Goal: Transaction & Acquisition: Book appointment/travel/reservation

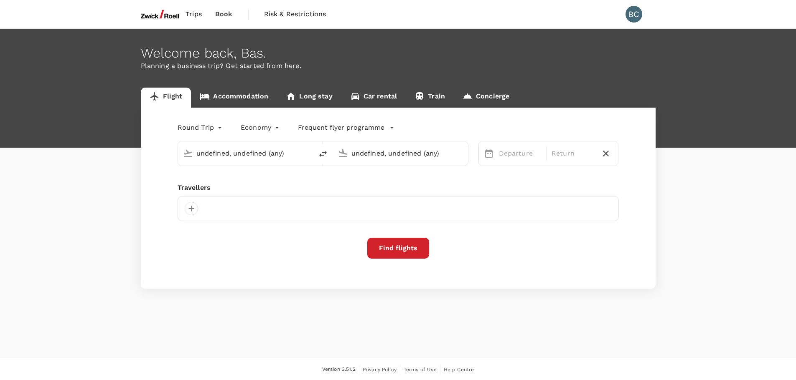
type input "Singapore Changi (SIN)"
type input "Kuala Lumpur, Malaysia (any)"
type input "roundtrip"
type input "Singapore Changi (SIN)"
type input "Penang Intl (PEN)"
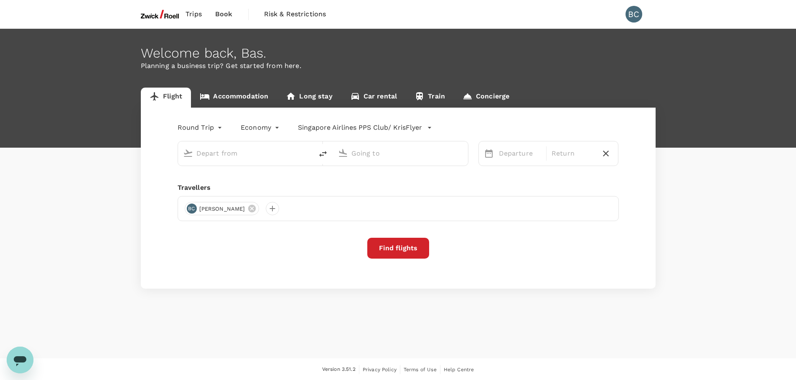
type input "Singapore Changi (SIN)"
type input "Penang Intl (PEN)"
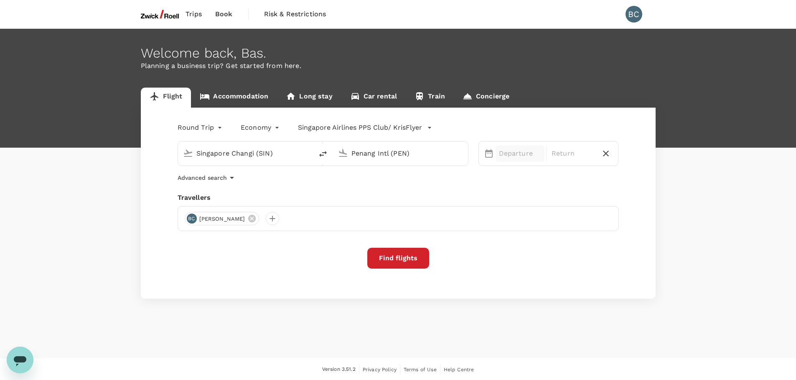
click at [511, 150] on p "Departure" at bounding box center [520, 154] width 42 height 10
click at [543, 240] on div "17" at bounding box center [543, 242] width 16 height 16
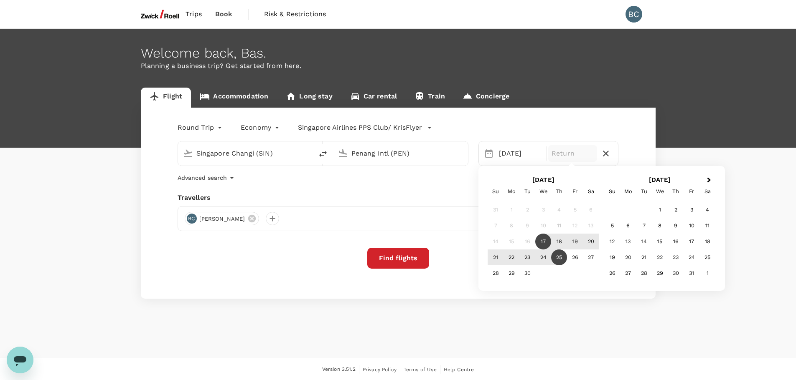
click at [564, 260] on div "25" at bounding box center [559, 258] width 16 height 16
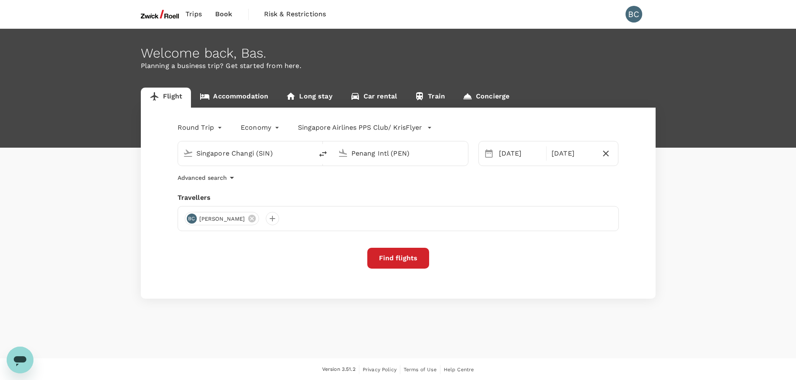
click at [403, 262] on button "Find flights" at bounding box center [398, 258] width 62 height 21
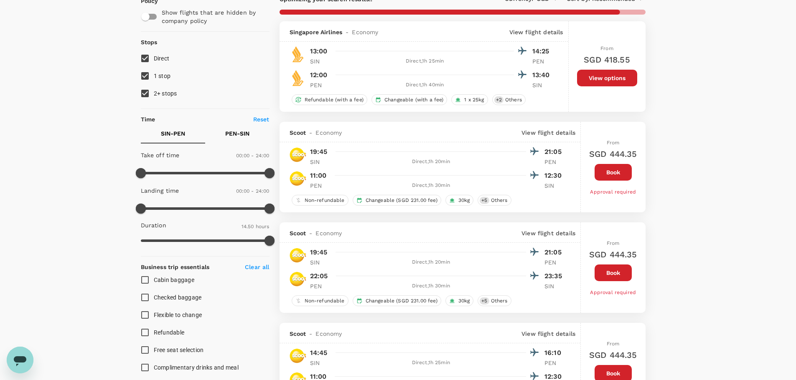
scroll to position [42, 0]
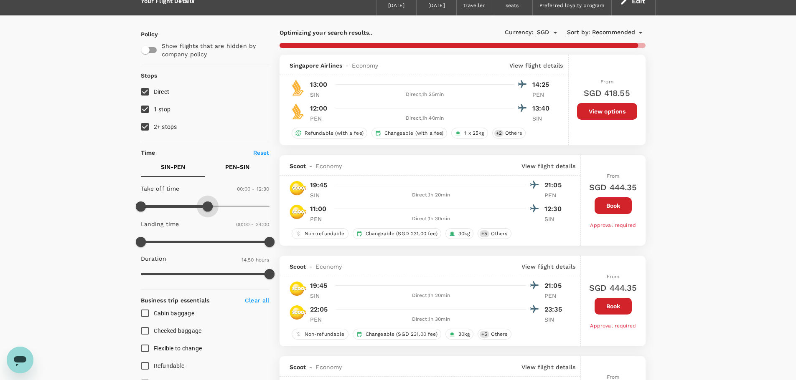
type input "720"
drag, startPoint x: 267, startPoint y: 203, endPoint x: 206, endPoint y: 212, distance: 62.1
click at [206, 212] on span at bounding box center [205, 207] width 10 height 10
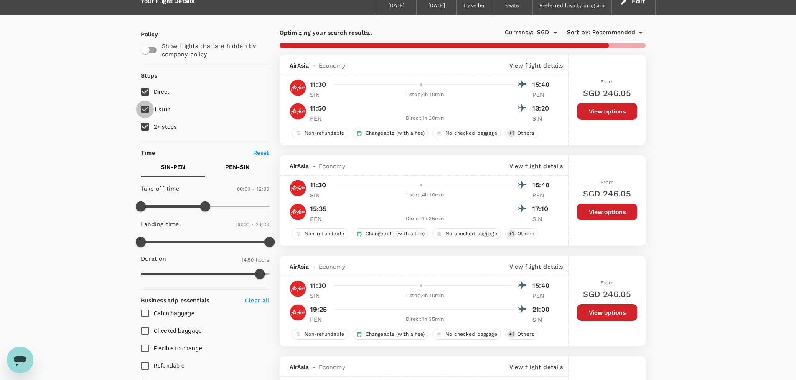
click at [146, 112] on input "1 stop" at bounding box center [145, 110] width 18 height 18
checkbox input "false"
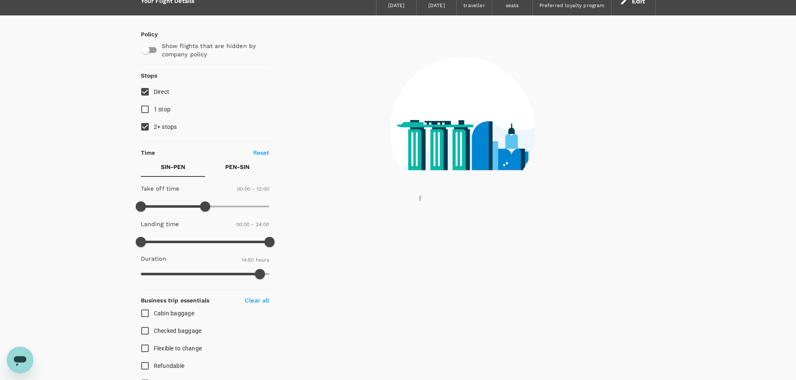
click at [144, 126] on input "2+ stops" at bounding box center [145, 127] width 18 height 18
checkbox input "false"
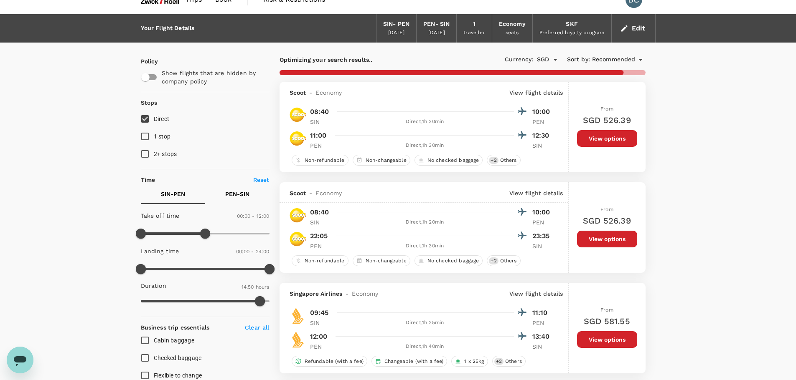
scroll to position [0, 0]
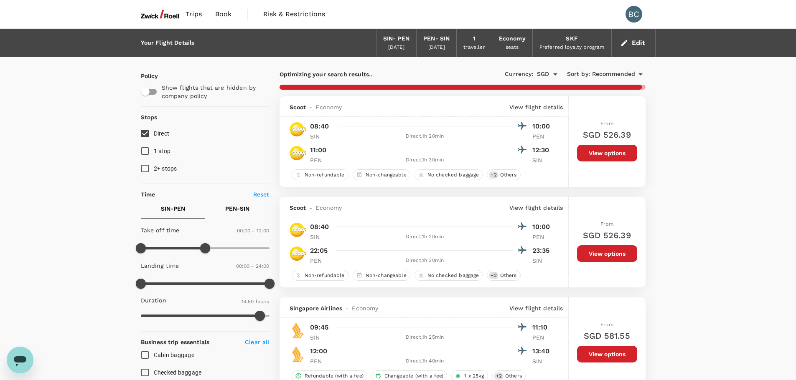
click at [236, 207] on p "PEN - SIN" at bounding box center [237, 209] width 24 height 8
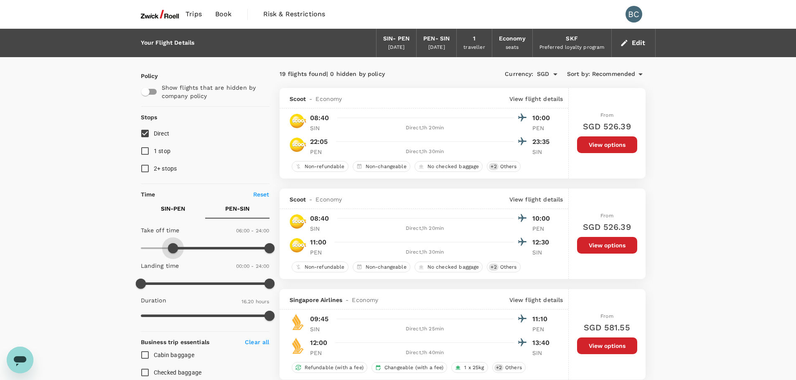
type input "720"
drag, startPoint x: 139, startPoint y: 248, endPoint x: 205, endPoint y: 246, distance: 65.2
click at [205, 246] on span at bounding box center [205, 248] width 10 height 10
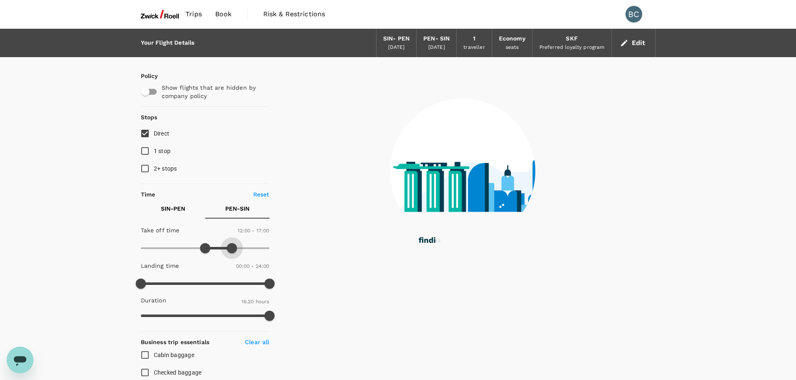
drag, startPoint x: 273, startPoint y: 248, endPoint x: 231, endPoint y: 256, distance: 42.0
click at [231, 253] on span at bounding box center [232, 248] width 10 height 10
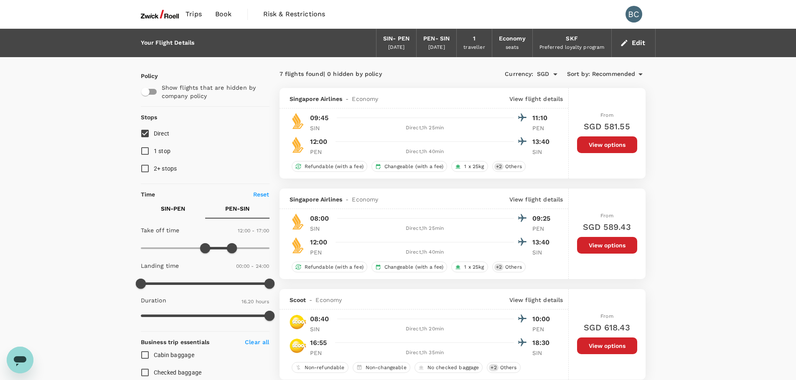
scroll to position [42, 0]
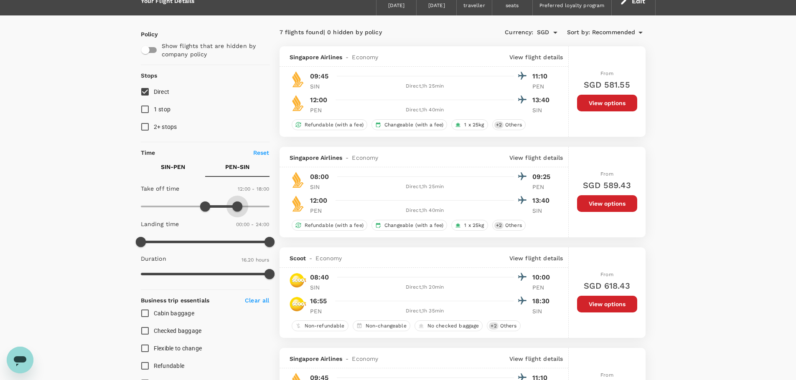
click at [237, 207] on span at bounding box center [237, 207] width 10 height 10
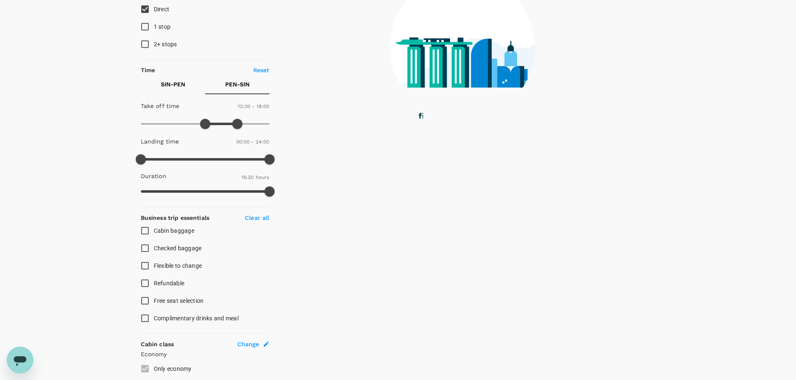
scroll to position [125, 0]
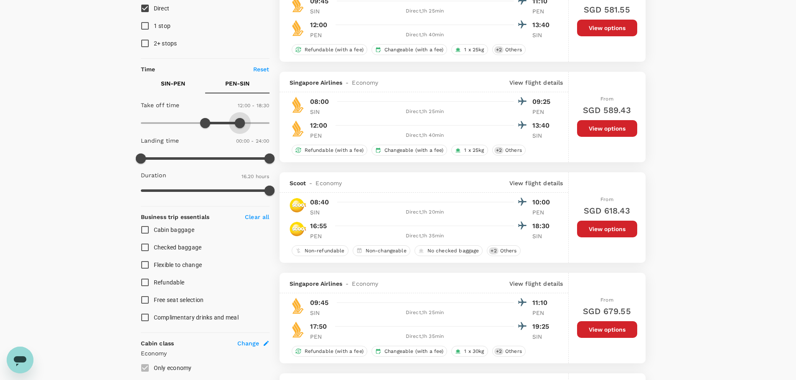
type input "1140"
click at [242, 123] on span at bounding box center [242, 123] width 10 height 10
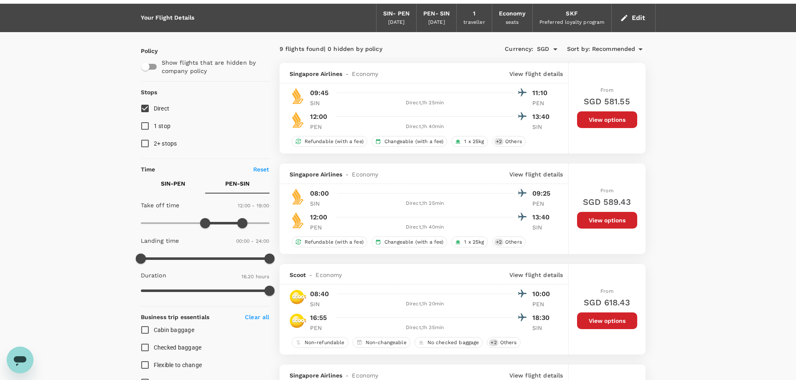
scroll to position [0, 0]
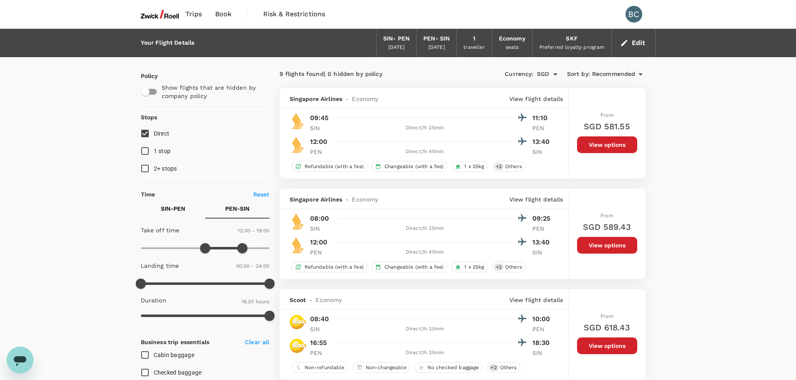
click at [611, 144] on button "View options" at bounding box center [607, 145] width 60 height 17
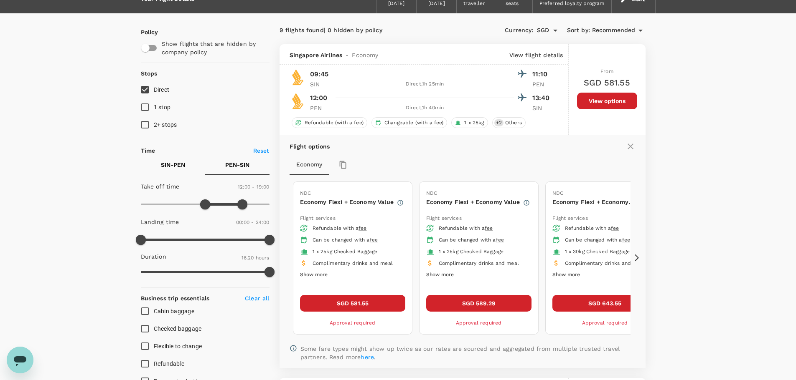
scroll to position [88, 0]
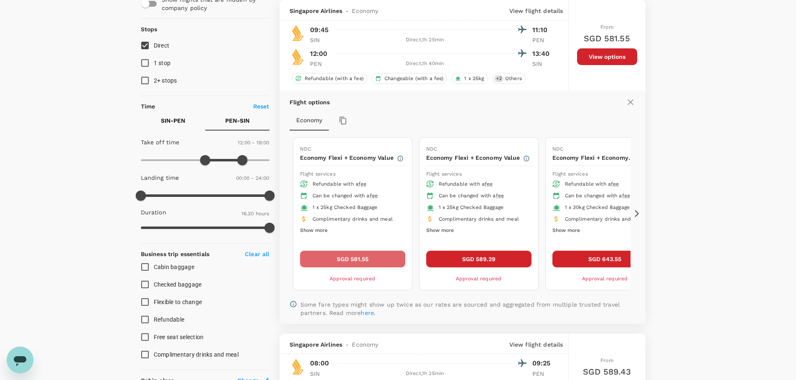
click at [344, 257] on button "SGD 581.55" at bounding box center [352, 259] width 105 height 17
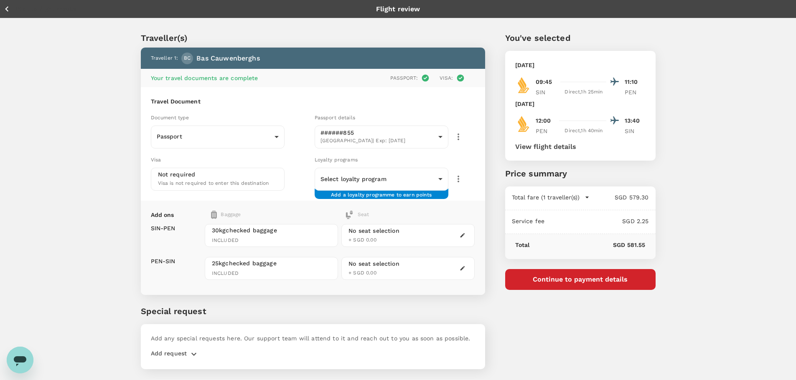
scroll to position [23, 0]
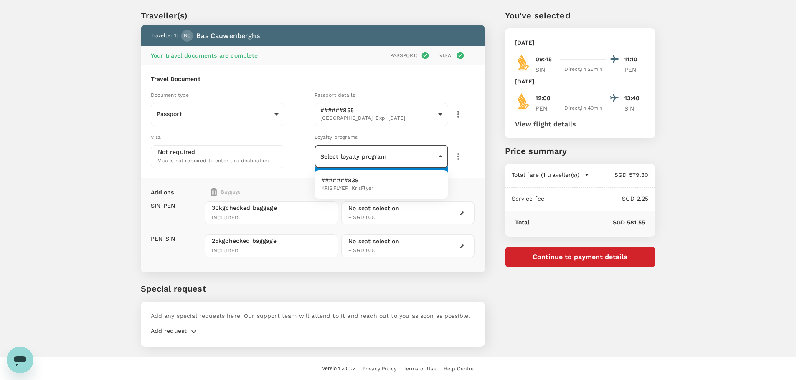
click at [414, 156] on body "Back to flight results Flight review Traveller(s) Traveller 1 : [GEOGRAPHIC_DAT…" at bounding box center [401, 178] width 802 height 403
click at [364, 186] on span "KRISFLYER | KrisFlyer" at bounding box center [347, 189] width 52 height 8
type input "c39b8189-75fe-4195-9923-b6bb058ce518"
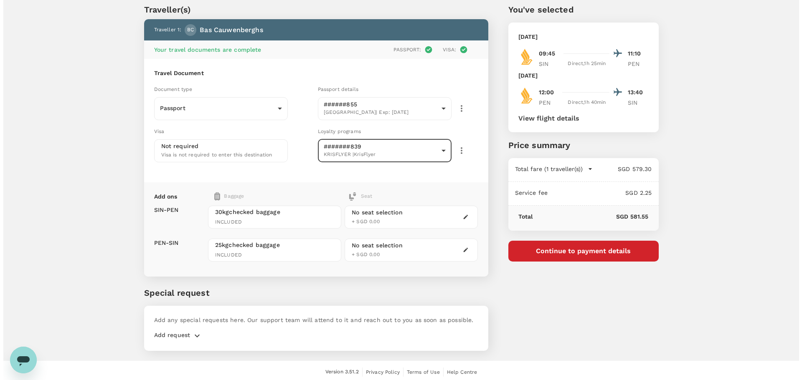
scroll to position [32, 0]
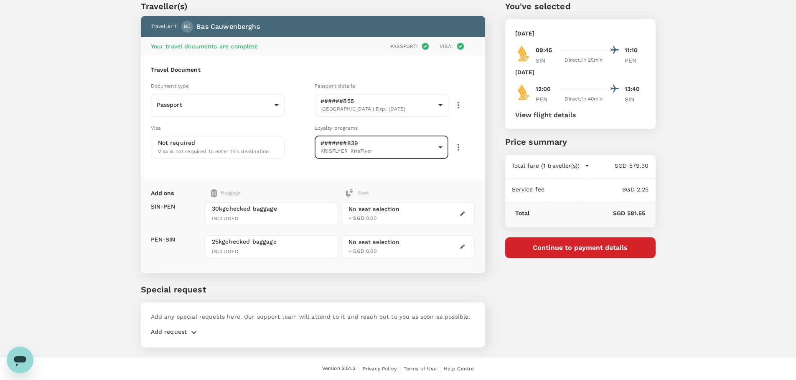
click at [560, 252] on button "Continue to payment details" at bounding box center [580, 248] width 150 height 21
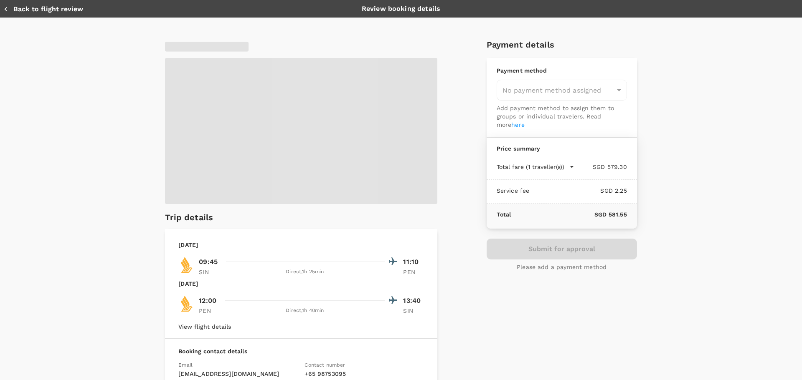
type input "9e415c52-d701-4525-a71c-01f2ec323f5e"
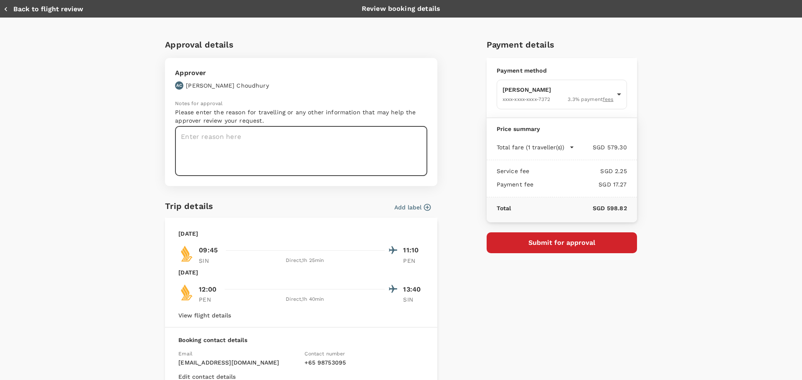
click at [198, 140] on textarea at bounding box center [301, 152] width 252 height 50
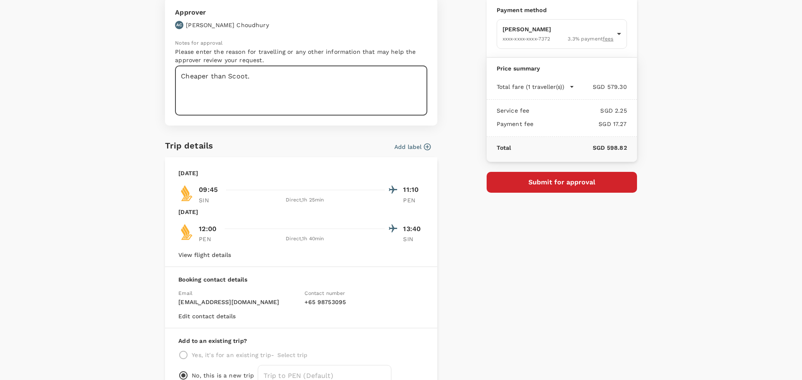
scroll to position [113, 0]
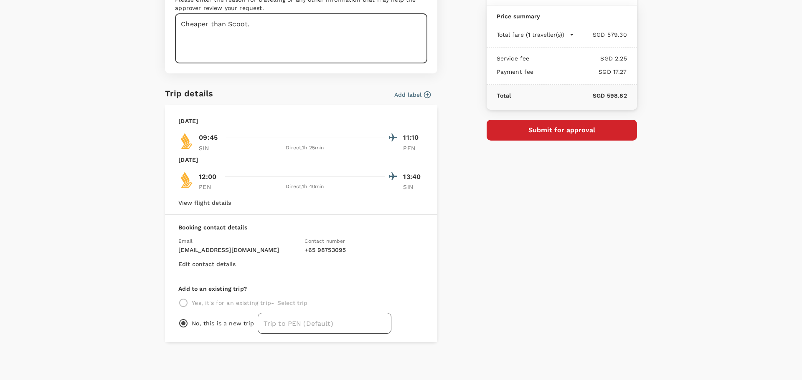
type textarea "Cheaper than Scoot."
click at [341, 325] on input "text" at bounding box center [325, 323] width 134 height 21
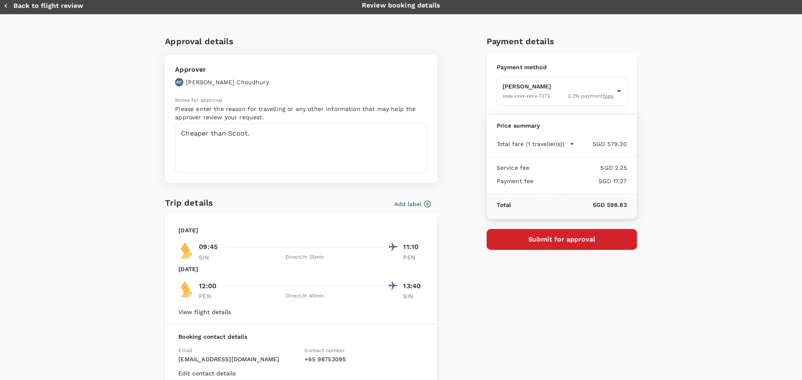
scroll to position [0, 0]
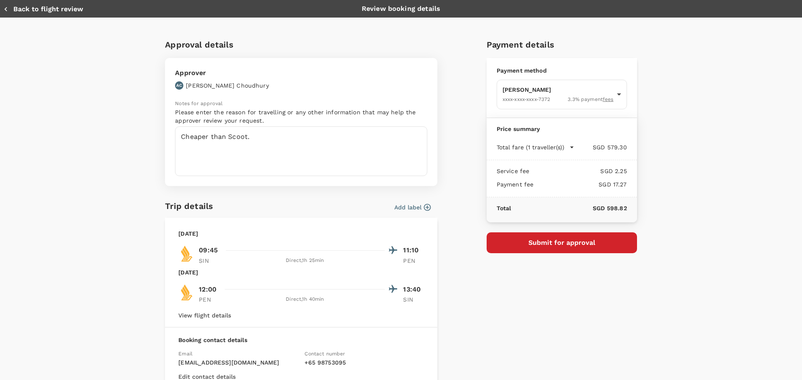
type input "AMBU"
click at [553, 242] on button "Submit for approval" at bounding box center [562, 243] width 150 height 21
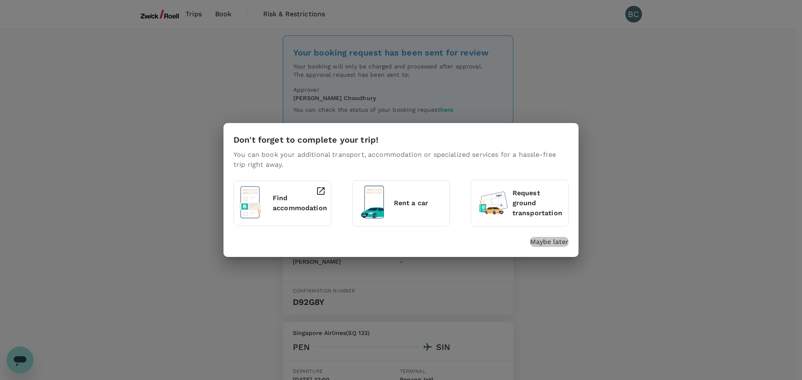
click at [560, 239] on p "Maybe later" at bounding box center [549, 242] width 38 height 10
